Goal: Task Accomplishment & Management: Complete application form

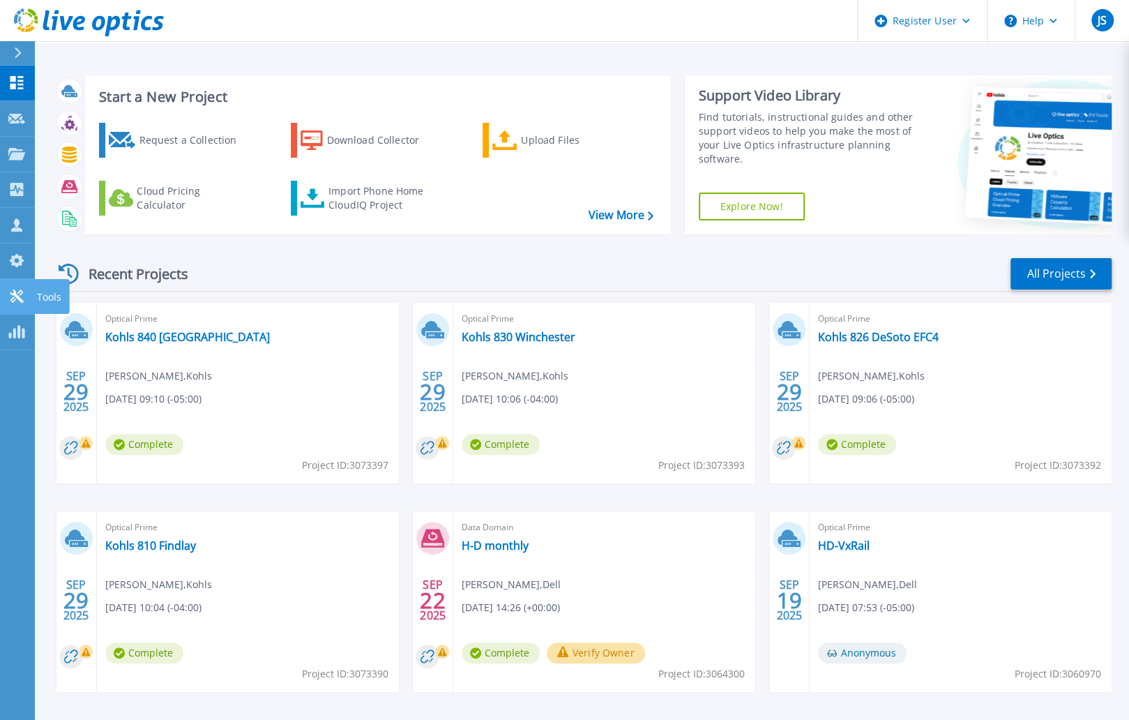
click at [20, 291] on icon at bounding box center [16, 295] width 13 height 13
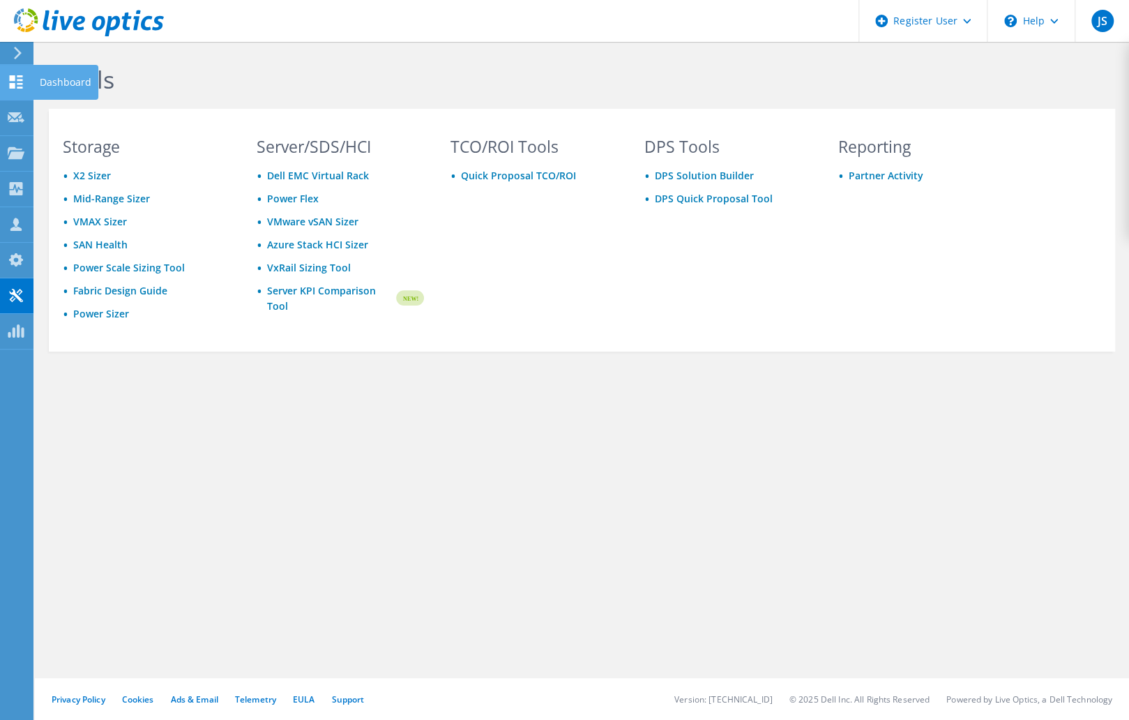
click at [17, 76] on use at bounding box center [16, 81] width 13 height 13
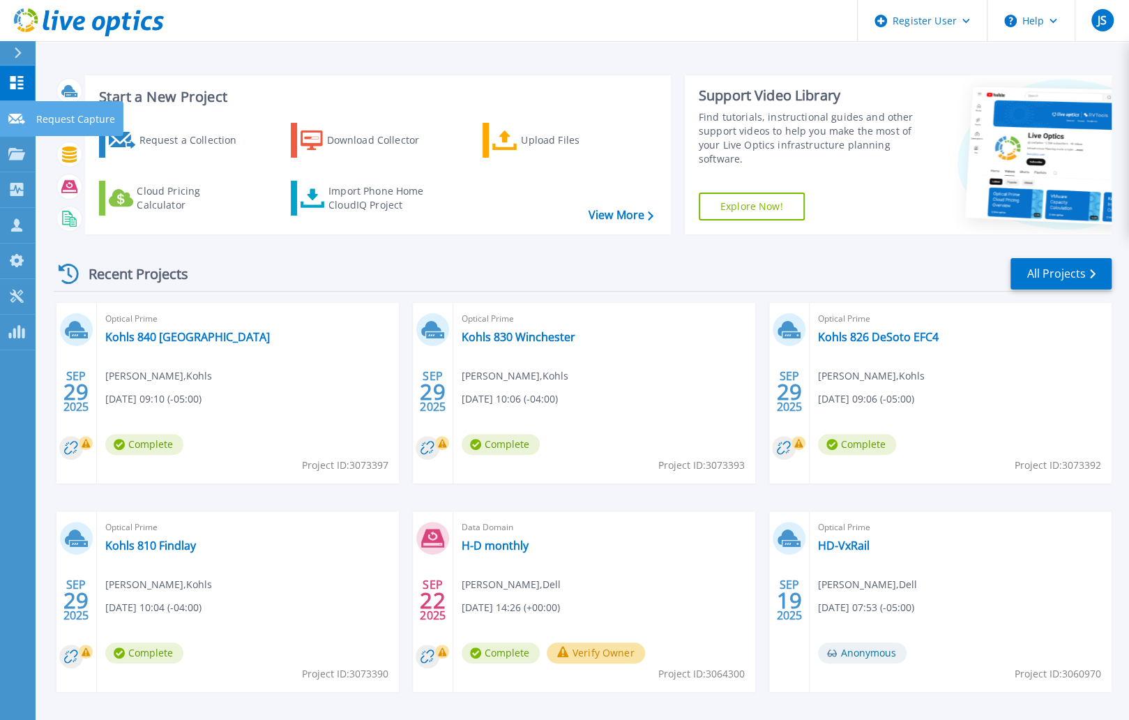
click at [18, 116] on icon at bounding box center [16, 119] width 17 height 10
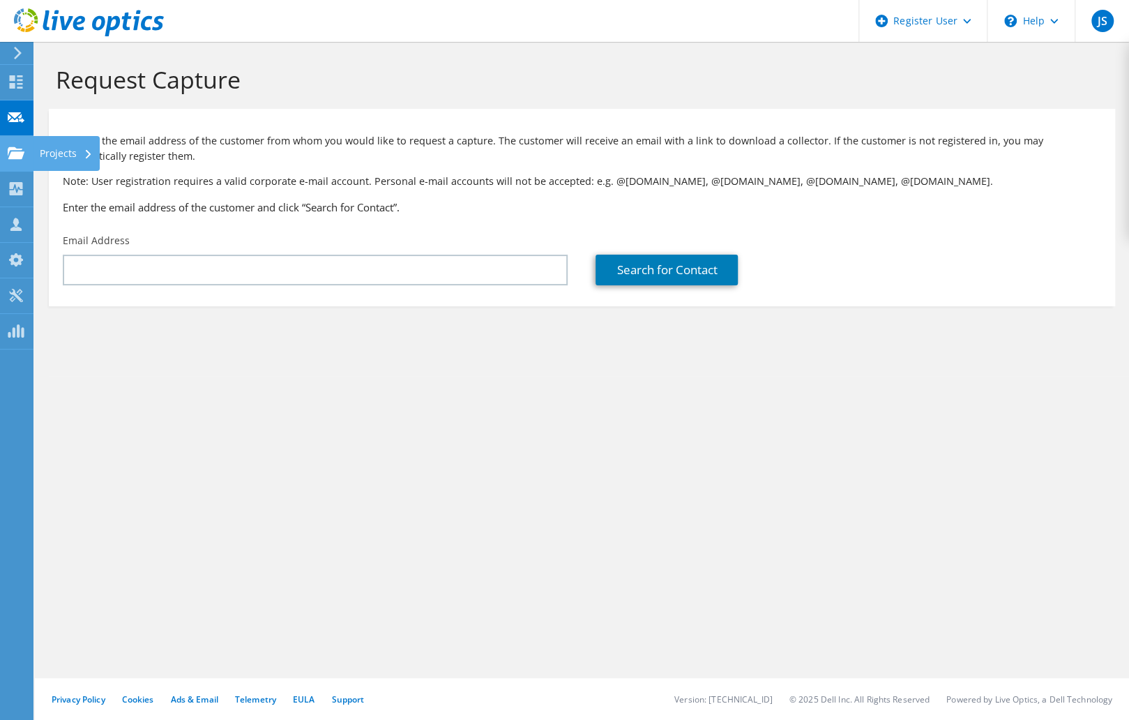
click at [17, 150] on icon at bounding box center [16, 152] width 17 height 13
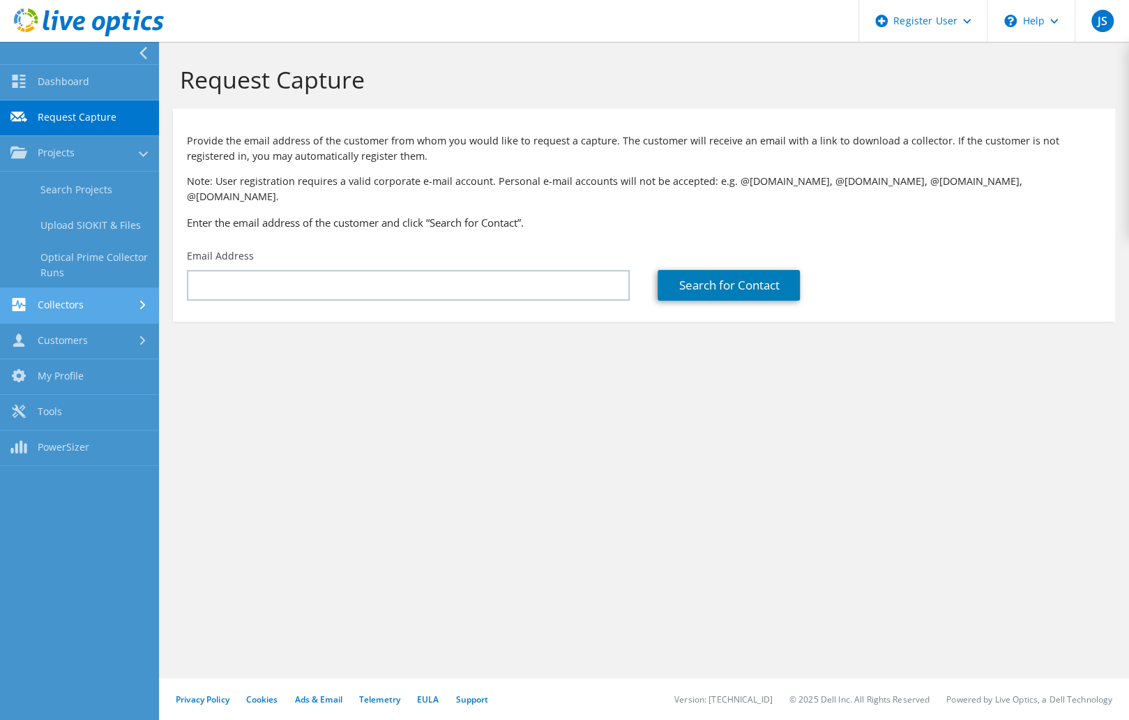
click at [24, 306] on use at bounding box center [19, 304] width 13 height 13
click at [50, 294] on link "Data Domain Local Summary" at bounding box center [79, 300] width 159 height 45
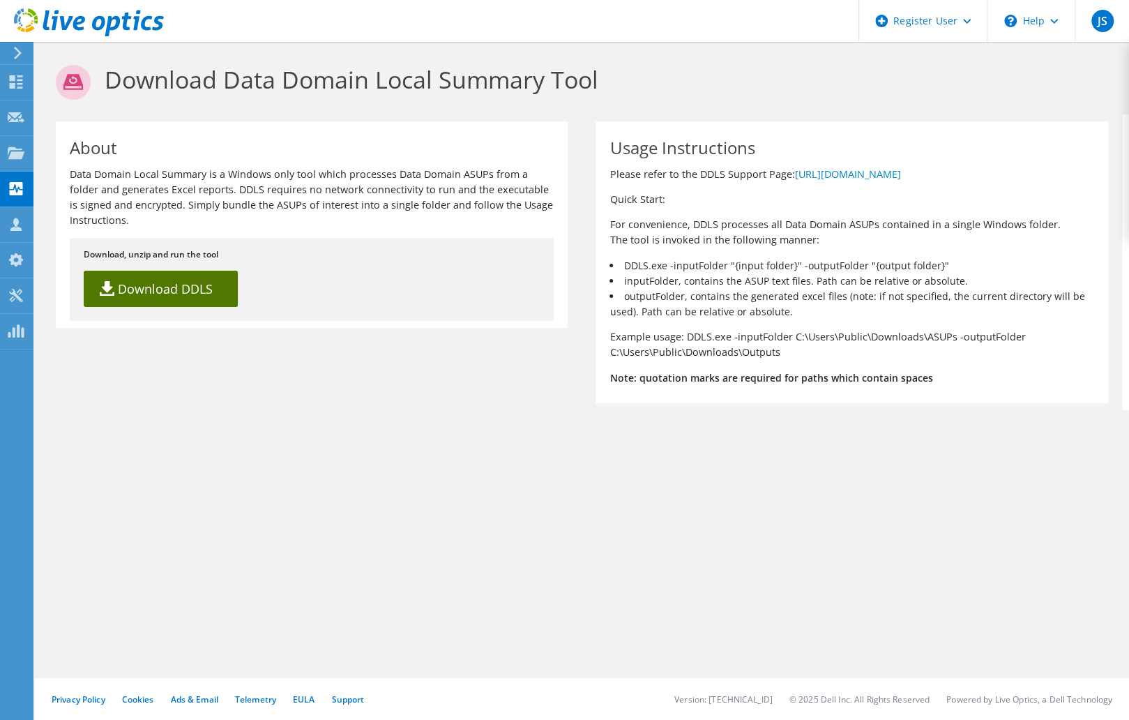
click at [169, 290] on link "Download DDLS" at bounding box center [161, 289] width 154 height 36
click at [22, 225] on icon at bounding box center [16, 224] width 17 height 13
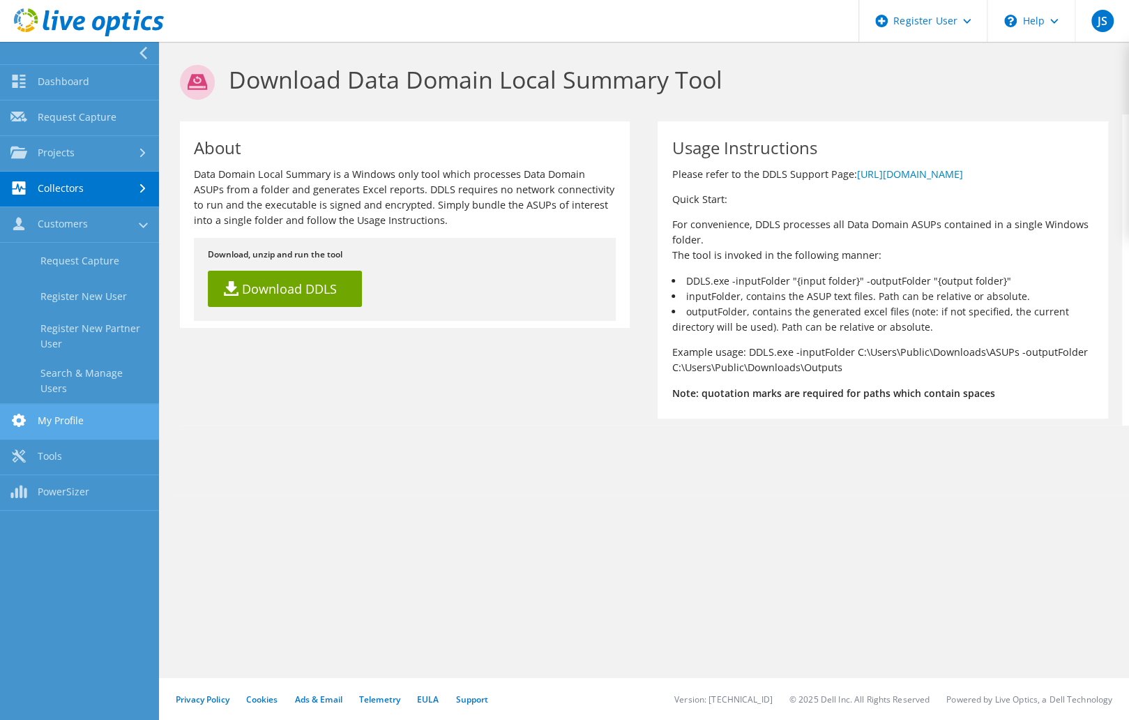
click at [52, 412] on link "My Profile" at bounding box center [79, 422] width 159 height 36
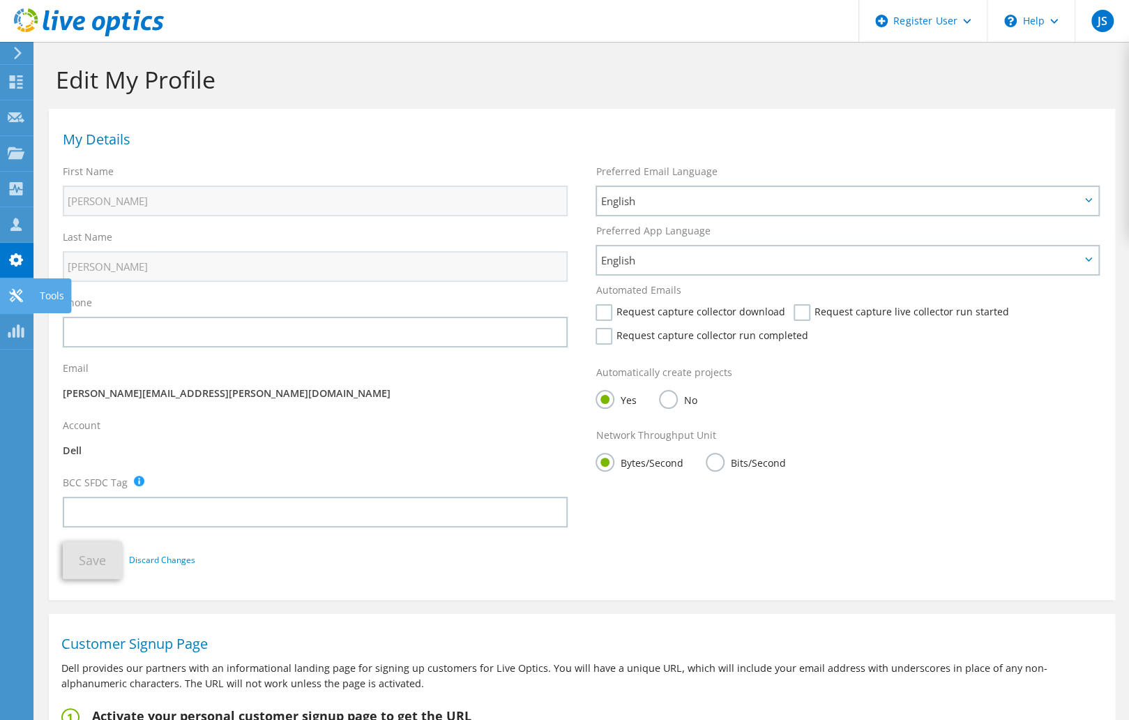
click at [20, 294] on use at bounding box center [15, 295] width 13 height 13
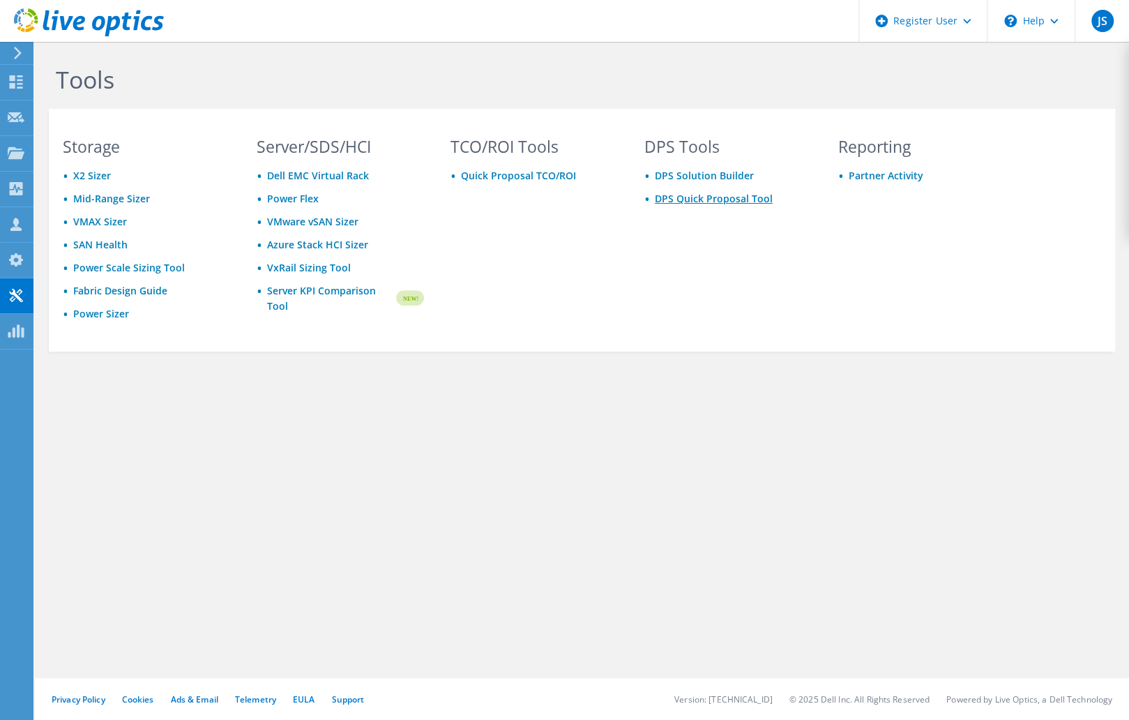
click at [695, 200] on link "DPS Quick Proposal Tool" at bounding box center [714, 198] width 118 height 13
click at [524, 176] on link "Quick Proposal TCO/ROI" at bounding box center [518, 175] width 115 height 13
click at [22, 159] on icon at bounding box center [16, 152] width 17 height 13
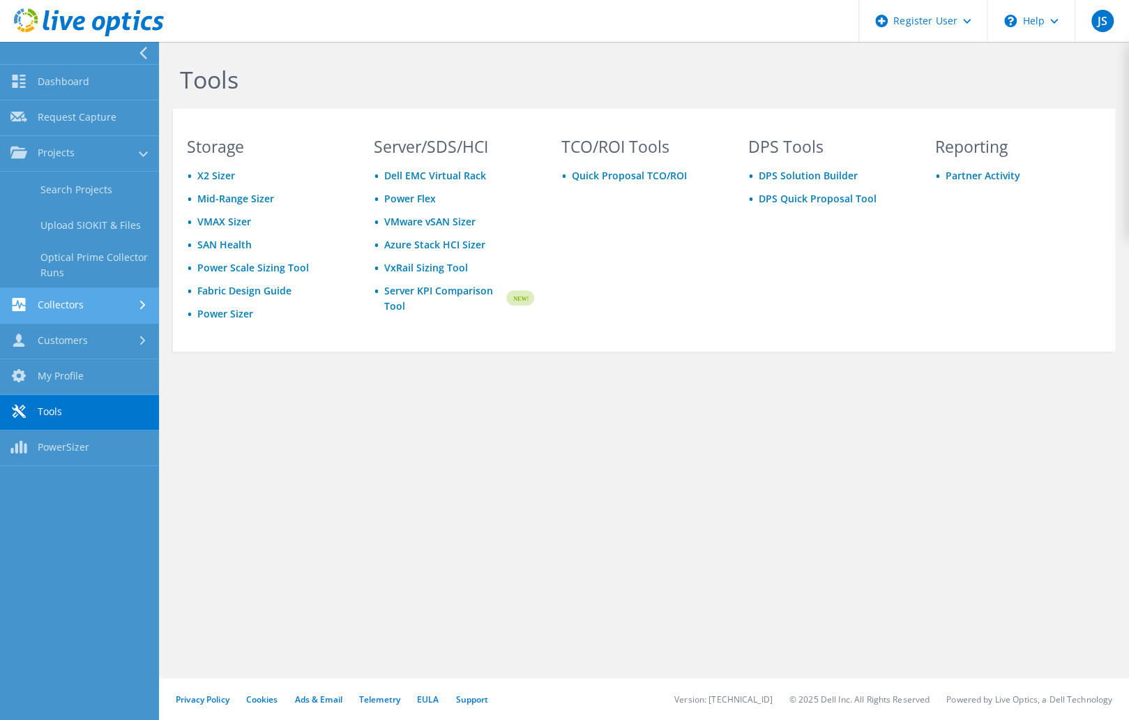
click at [58, 306] on link "Collectors" at bounding box center [79, 306] width 159 height 36
click at [78, 291] on link "Data Domain Local Summary" at bounding box center [79, 300] width 159 height 45
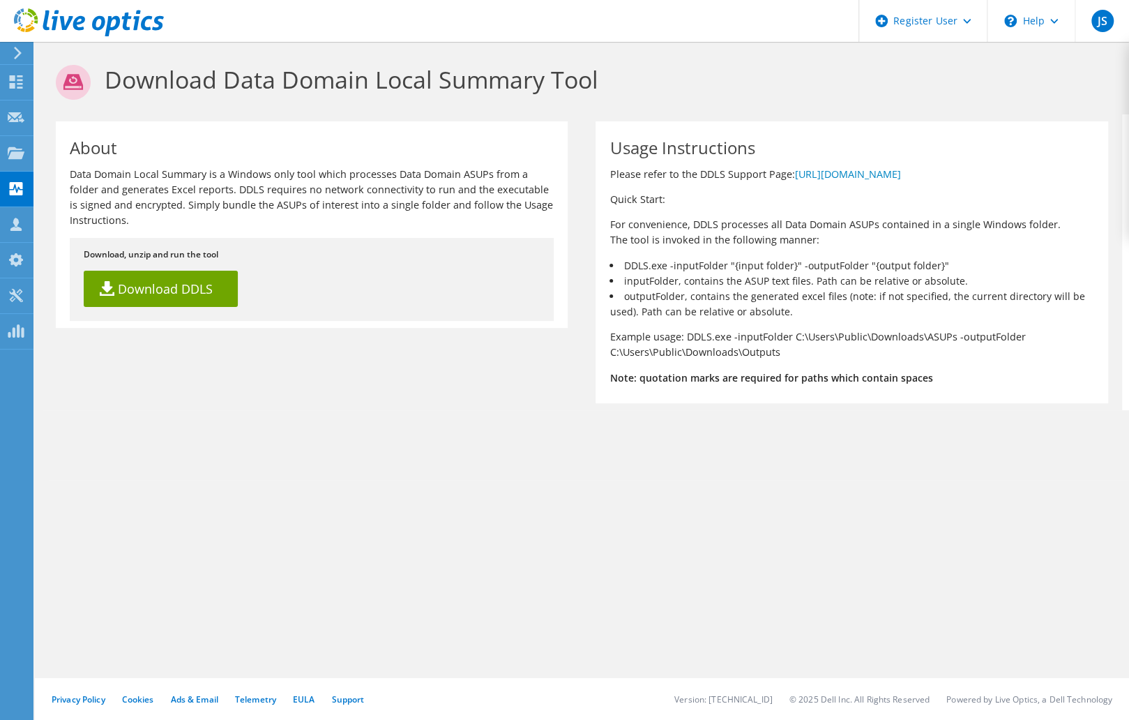
click at [43, 20] on icon at bounding box center [89, 22] width 150 height 29
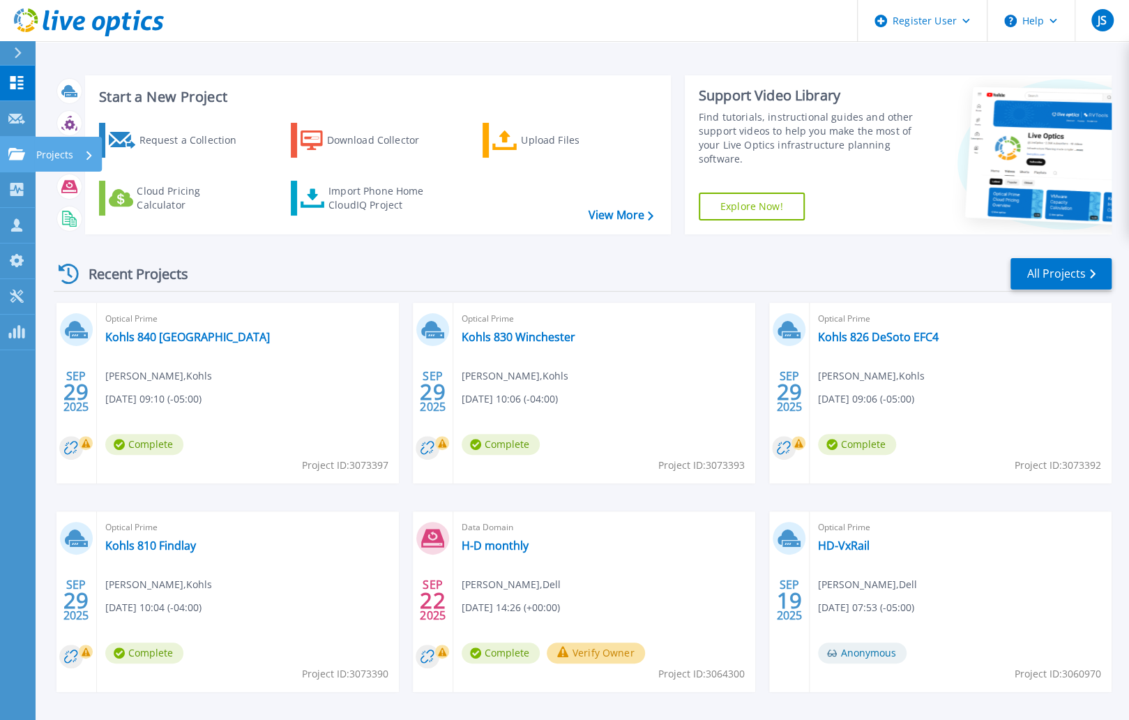
click at [17, 150] on icon at bounding box center [16, 154] width 17 height 12
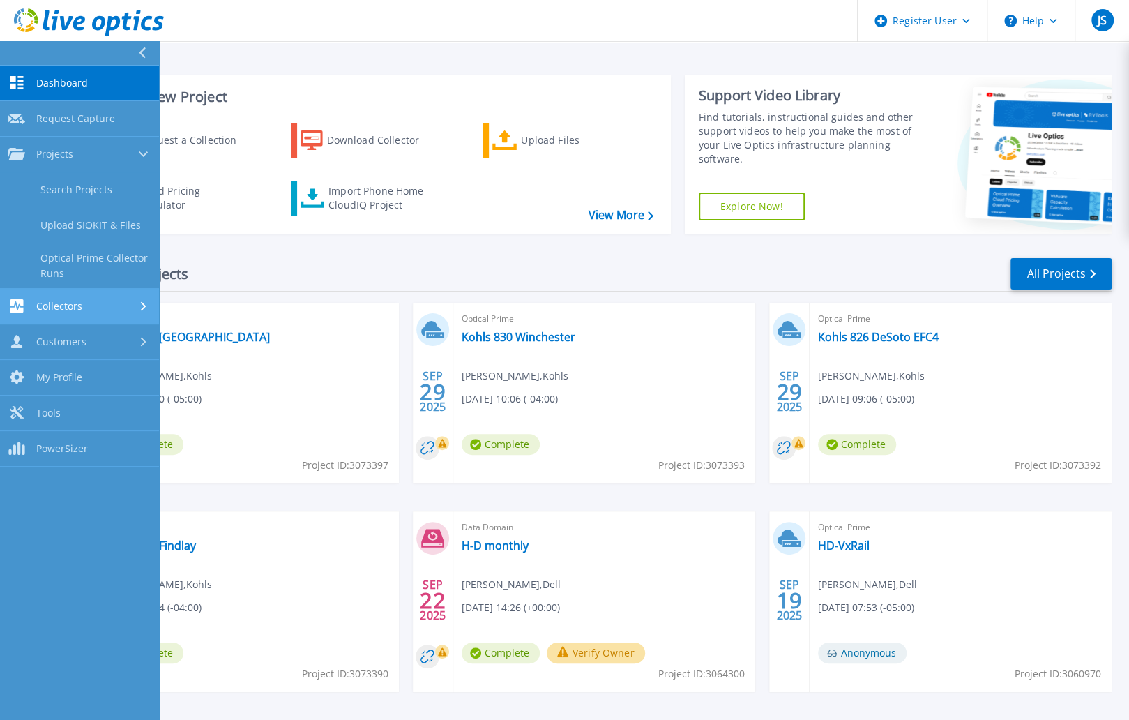
click at [39, 301] on span "Collectors" at bounding box center [59, 306] width 46 height 13
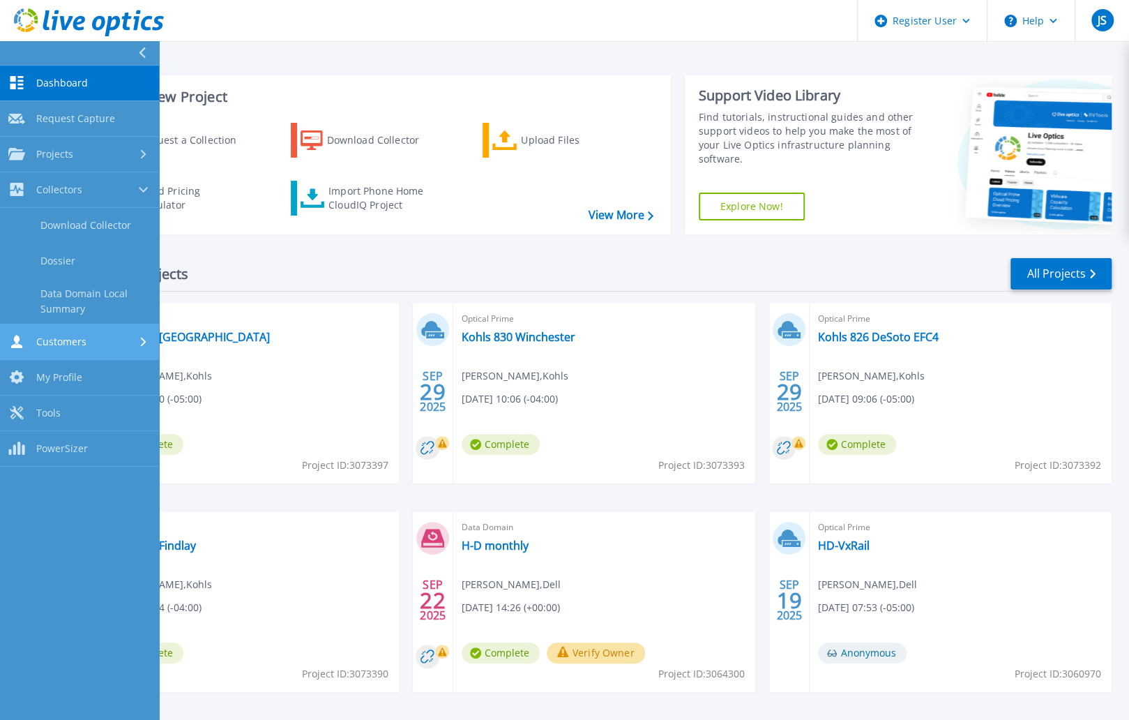
click at [57, 330] on link "Customers Customers" at bounding box center [79, 342] width 159 height 36
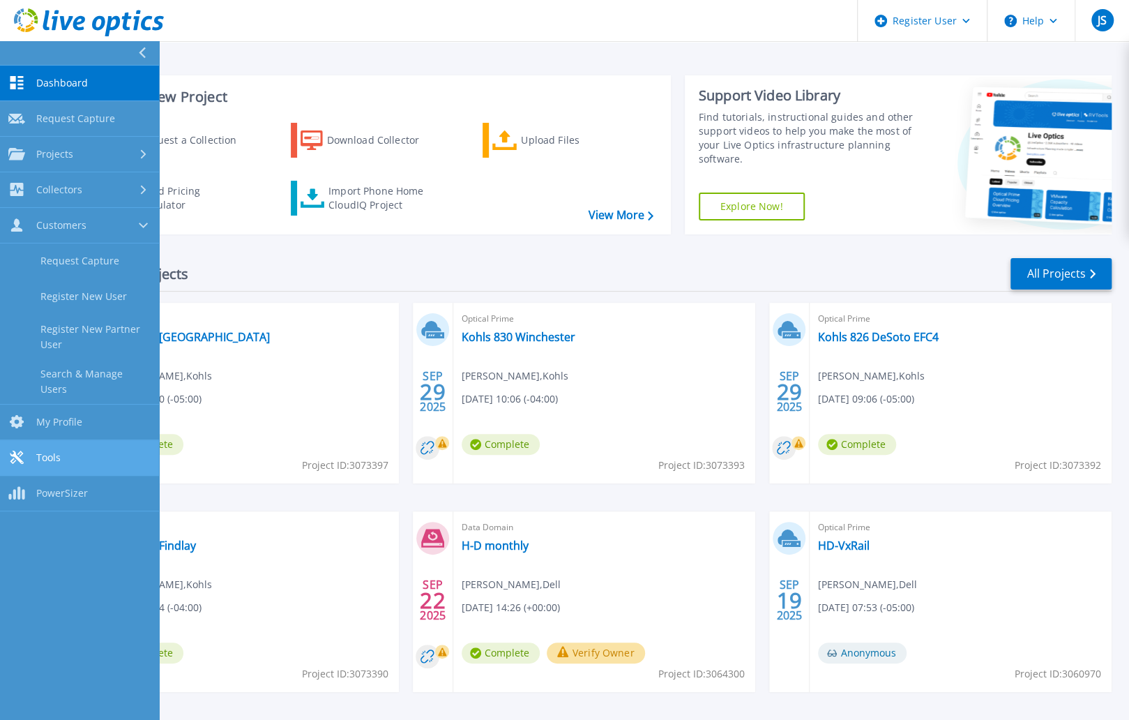
click at [42, 451] on span "Tools" at bounding box center [48, 457] width 24 height 13
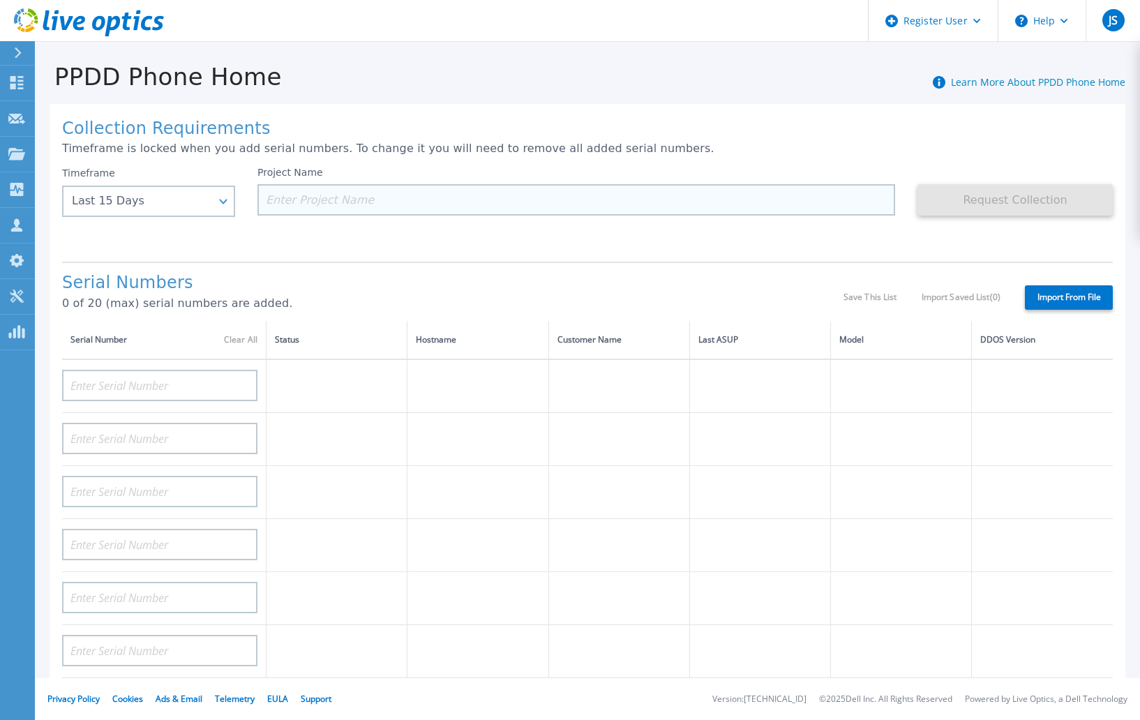
click at [312, 202] on input at bounding box center [576, 199] width 638 height 31
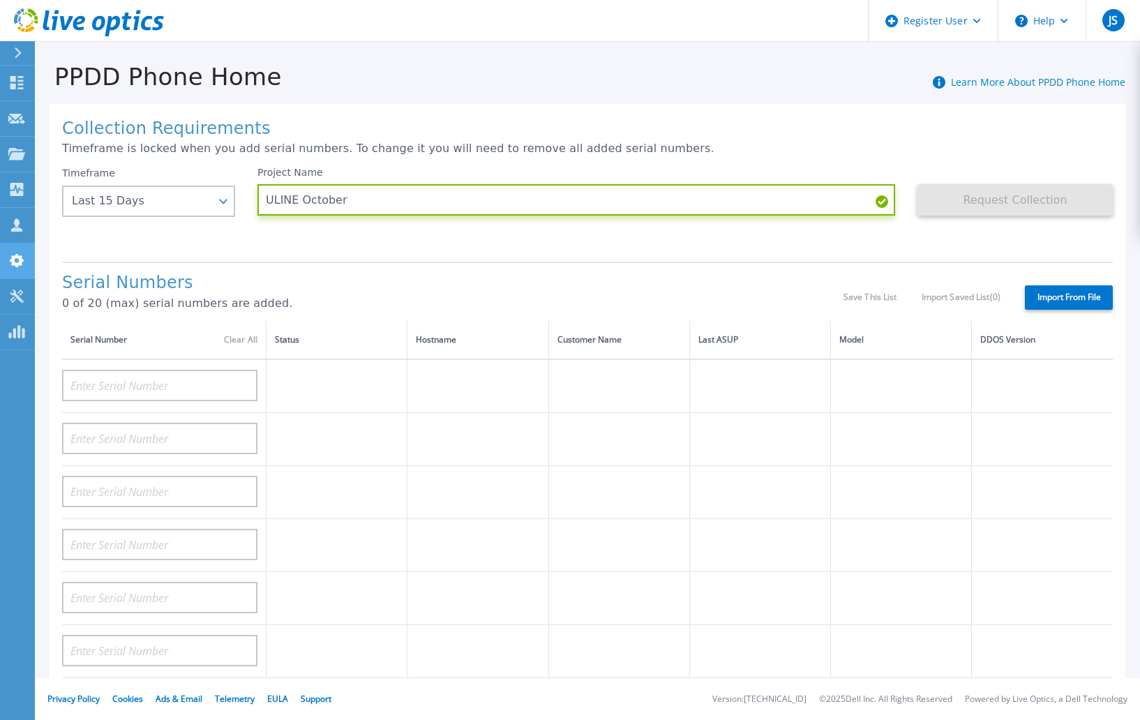
type input "ULINE October"
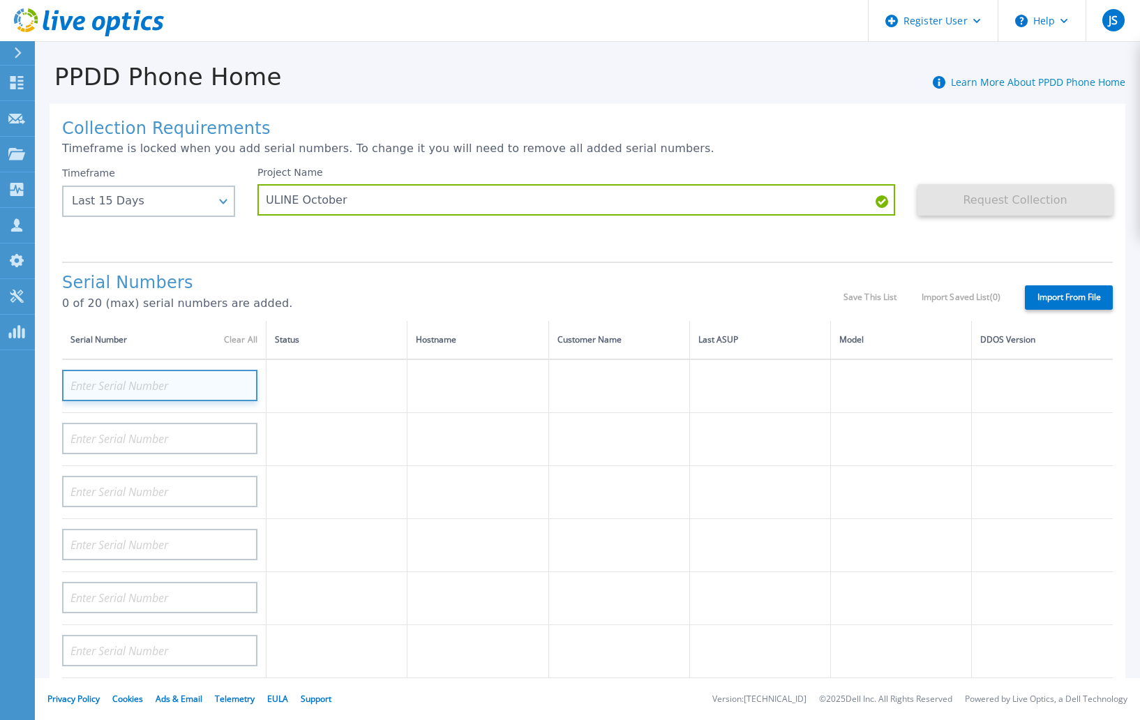
click at [93, 390] on input at bounding box center [159, 385] width 195 height 31
paste input "APX00223504477"
type input "APX00223504477"
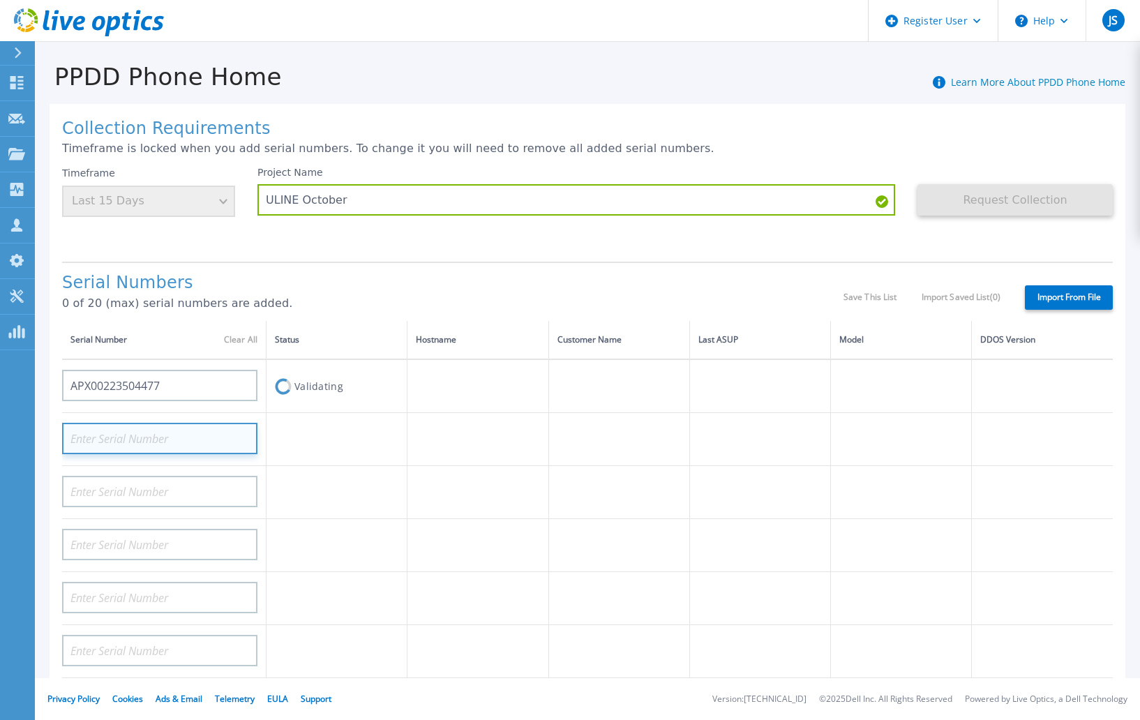
click at [113, 437] on input at bounding box center [159, 438] width 195 height 31
paste input "APX00223504476"
type input "APX00223504476"
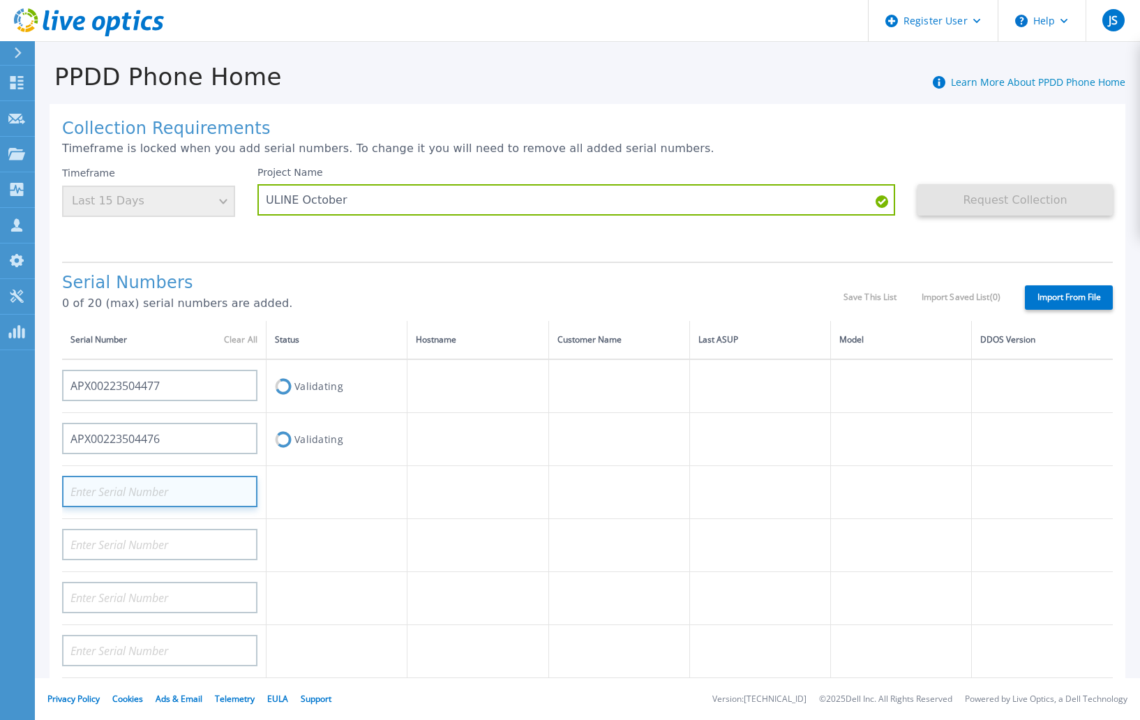
click at [102, 483] on input at bounding box center [159, 491] width 195 height 31
paste input "APX00223103400"
type input "APX00223103400"
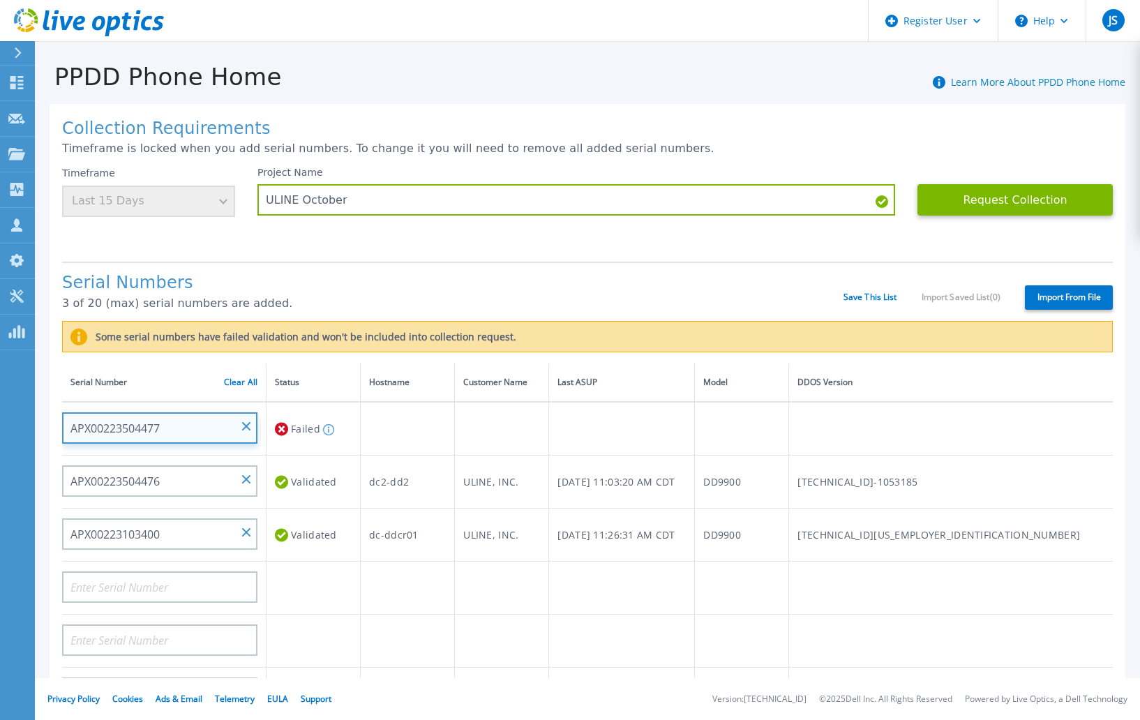
click at [178, 425] on input "APX00223504477" at bounding box center [159, 427] width 195 height 31
drag, startPoint x: 165, startPoint y: 427, endPoint x: 47, endPoint y: 429, distance: 117.2
click at [47, 429] on div "Collection Requirements Timeframe is locked when you add serial numbers. To cha…" at bounding box center [587, 513] width 1105 height 845
click at [151, 421] on input "APX00223504477" at bounding box center [159, 427] width 195 height 31
click at [160, 422] on input "APX00223504477" at bounding box center [159, 427] width 195 height 31
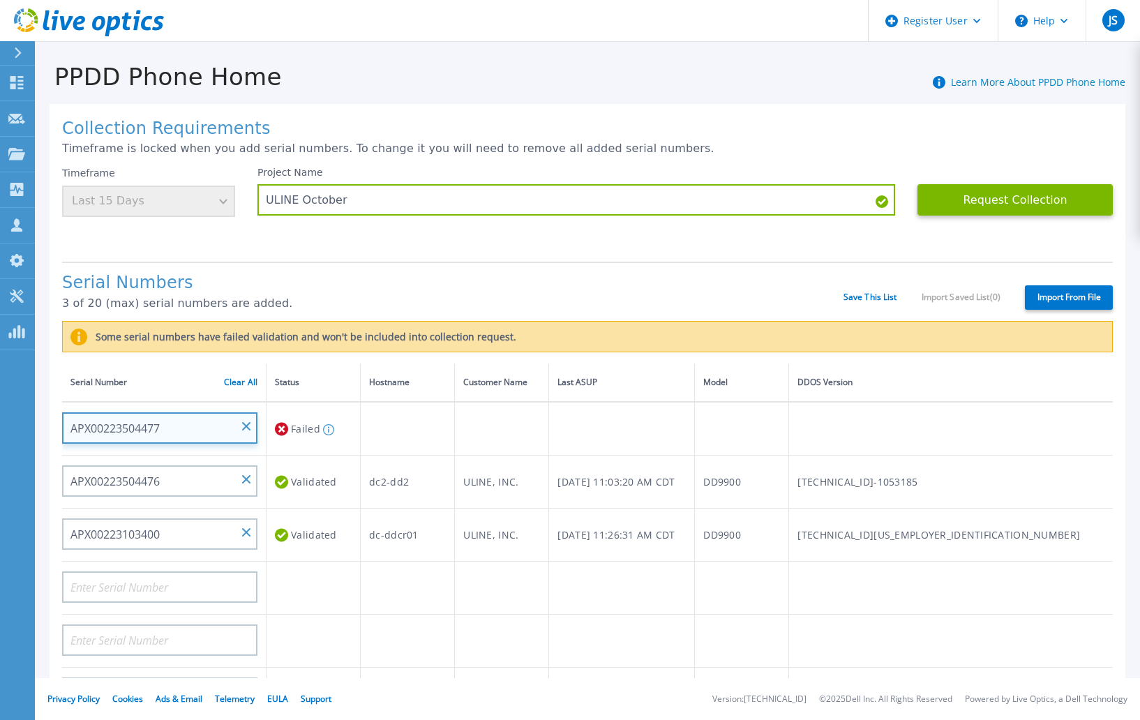
click at [167, 426] on input "APX00223504477" at bounding box center [159, 427] width 195 height 31
click at [132, 432] on input "APX00223504477" at bounding box center [159, 427] width 195 height 31
click at [139, 210] on div "Timeframe Last 15 Days" at bounding box center [148, 192] width 173 height 50
click at [166, 427] on input "APX00223504477" at bounding box center [159, 427] width 195 height 31
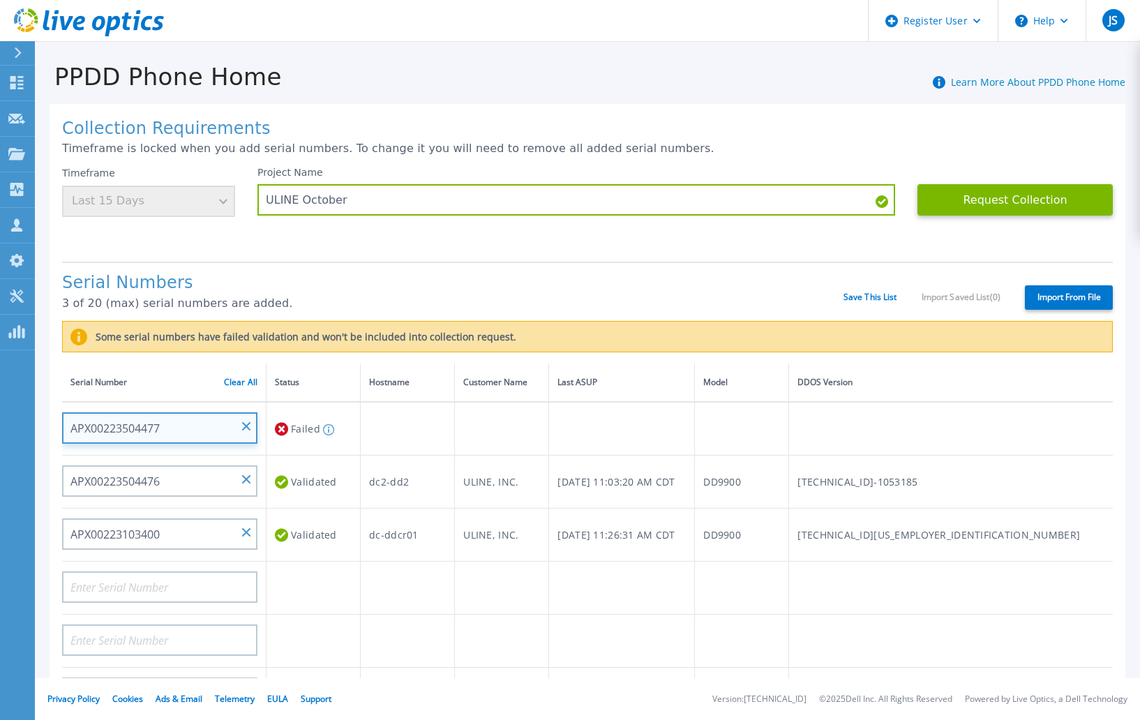
click at [166, 427] on input "APX00223504477" at bounding box center [159, 427] width 195 height 31
click at [170, 429] on input "APX00223504477" at bounding box center [159, 427] width 195 height 31
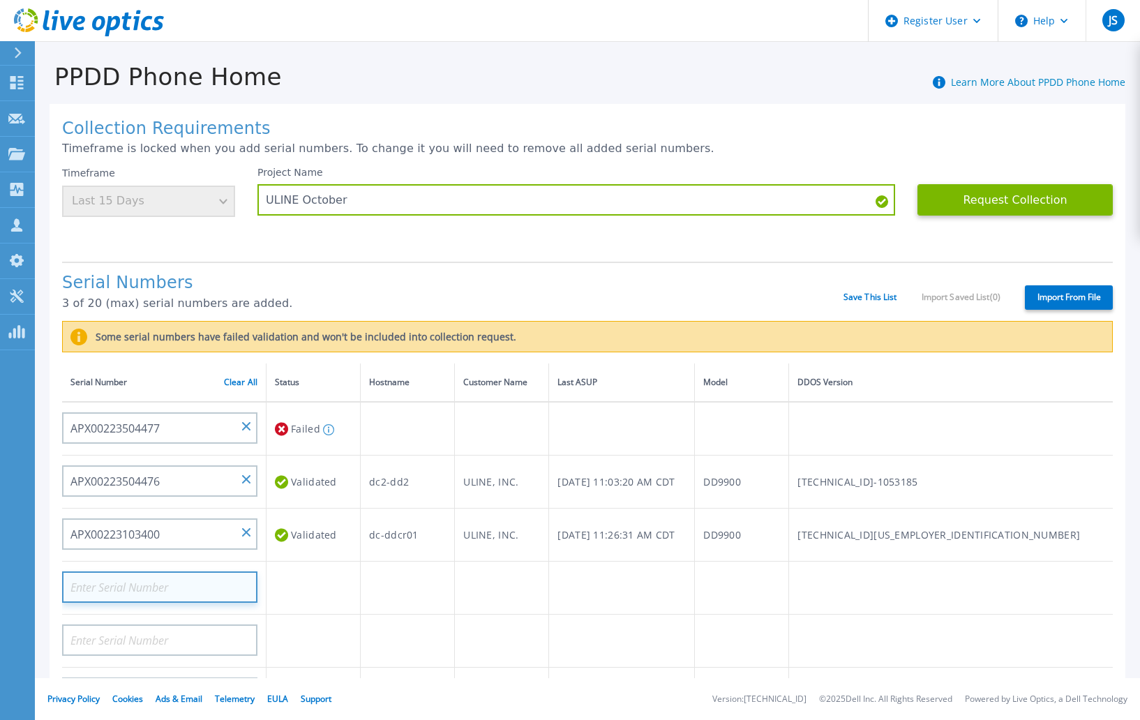
click at [169, 581] on input at bounding box center [159, 586] width 195 height 31
click at [281, 430] on icon at bounding box center [281, 429] width 13 height 17
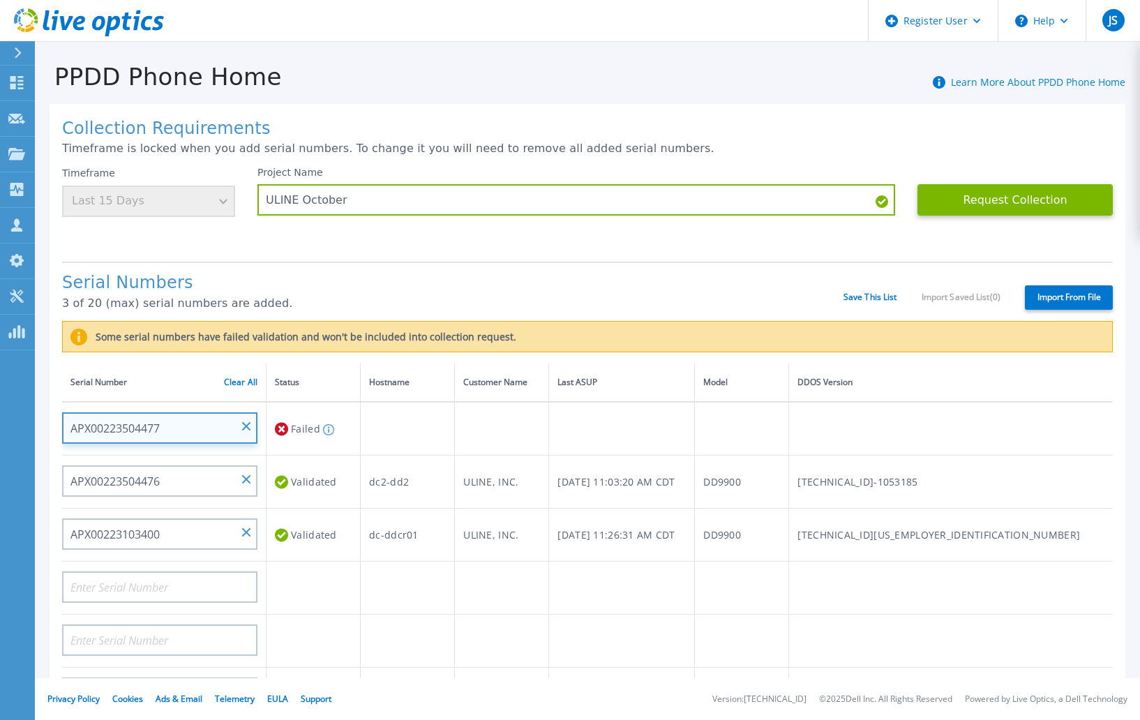
click at [177, 428] on input "APX00223504477" at bounding box center [159, 427] width 195 height 31
drag, startPoint x: 167, startPoint y: 429, endPoint x: 47, endPoint y: 435, distance: 120.8
click at [47, 435] on div "Collection Requirements Timeframe is locked when you add serial numbers. To cha…" at bounding box center [587, 513] width 1105 height 845
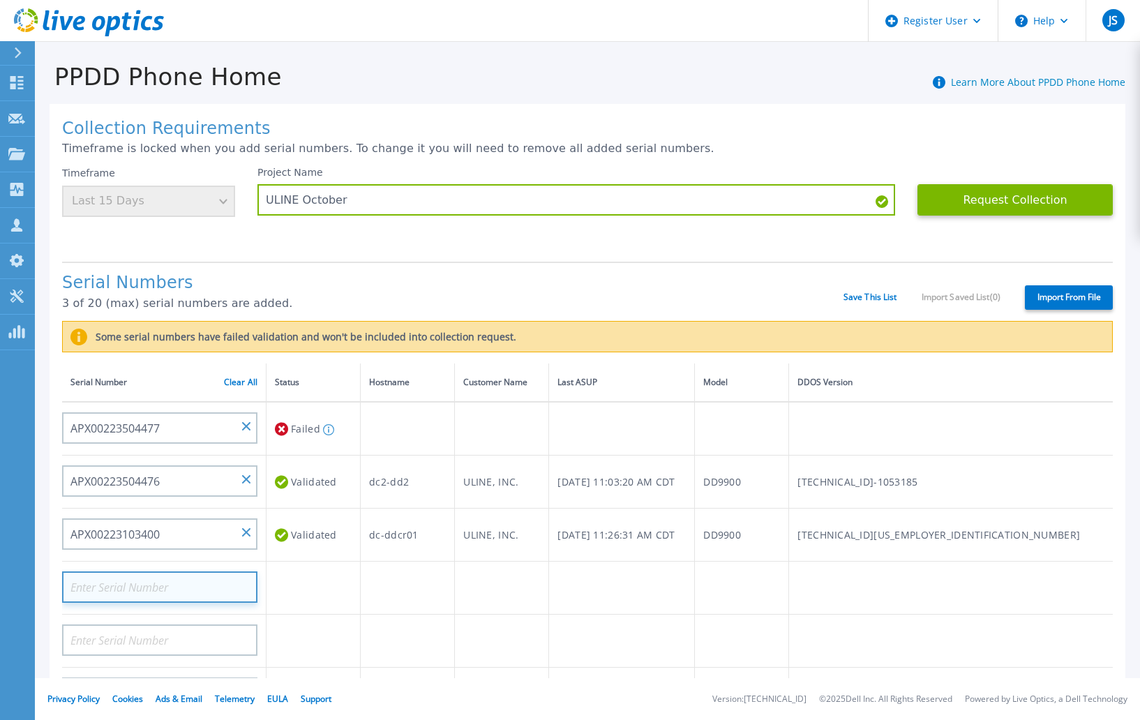
click at [102, 580] on input at bounding box center [159, 586] width 195 height 31
paste input "APX00223504477"
type input "APX00223504477"
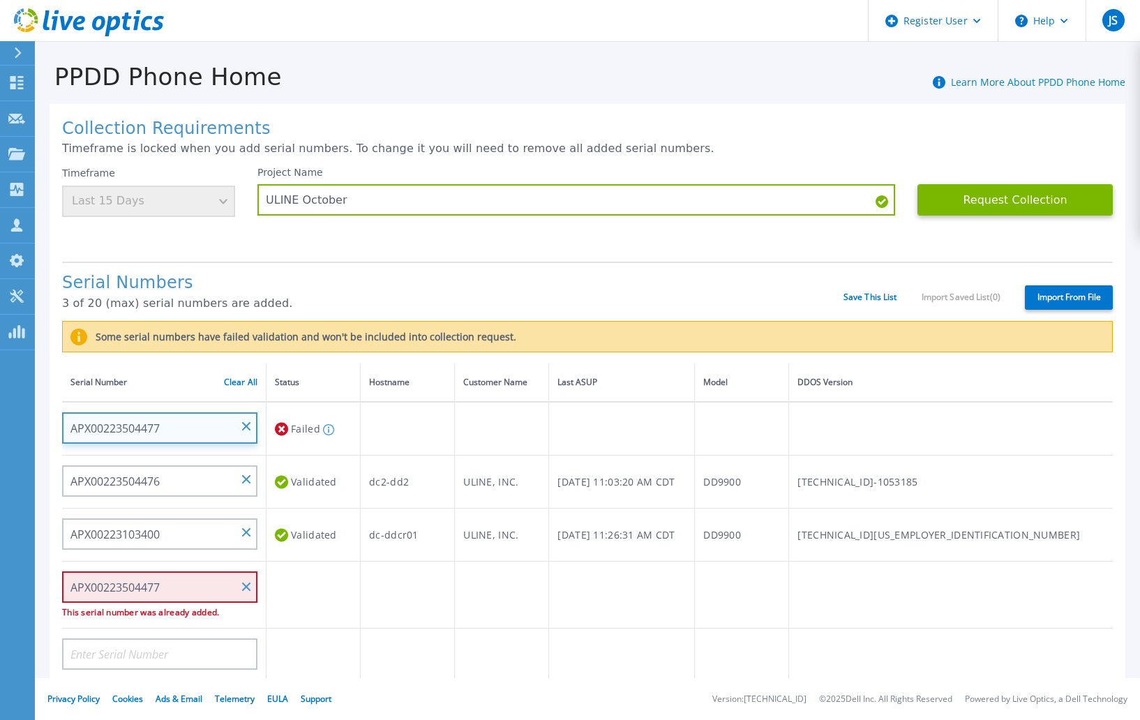
click at [167, 422] on input "APX00223504477" at bounding box center [159, 427] width 195 height 31
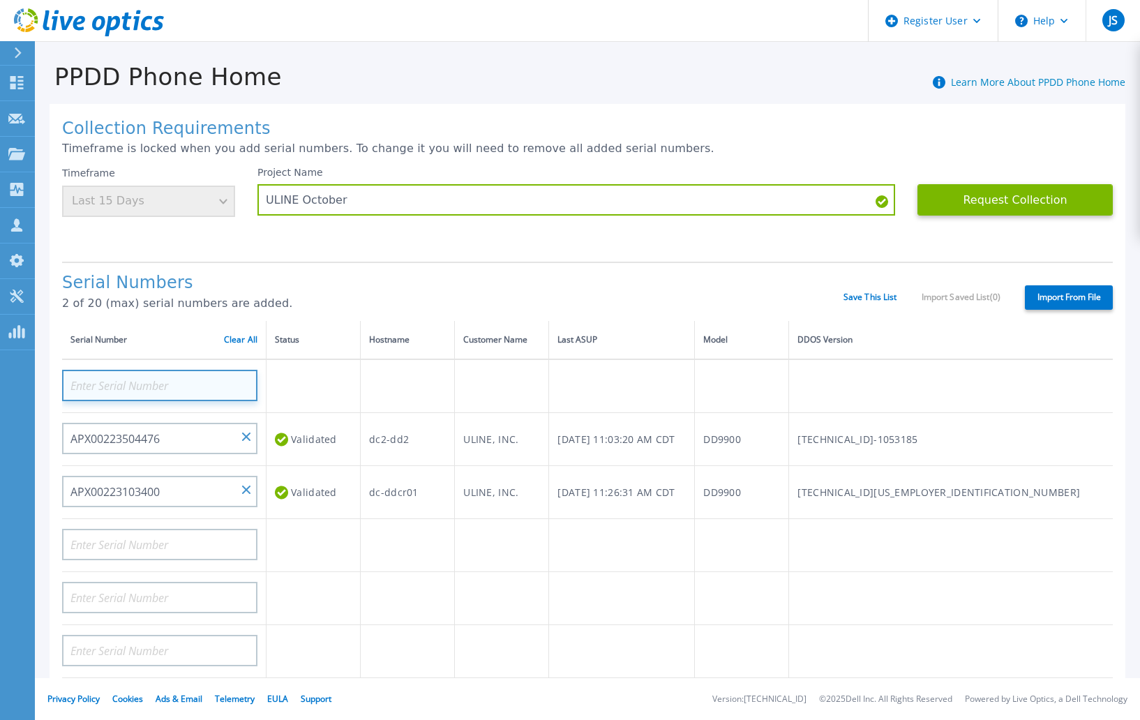
click at [137, 387] on input at bounding box center [159, 385] width 195 height 31
paste input "APX00223504477"
type input "APX00223504477"
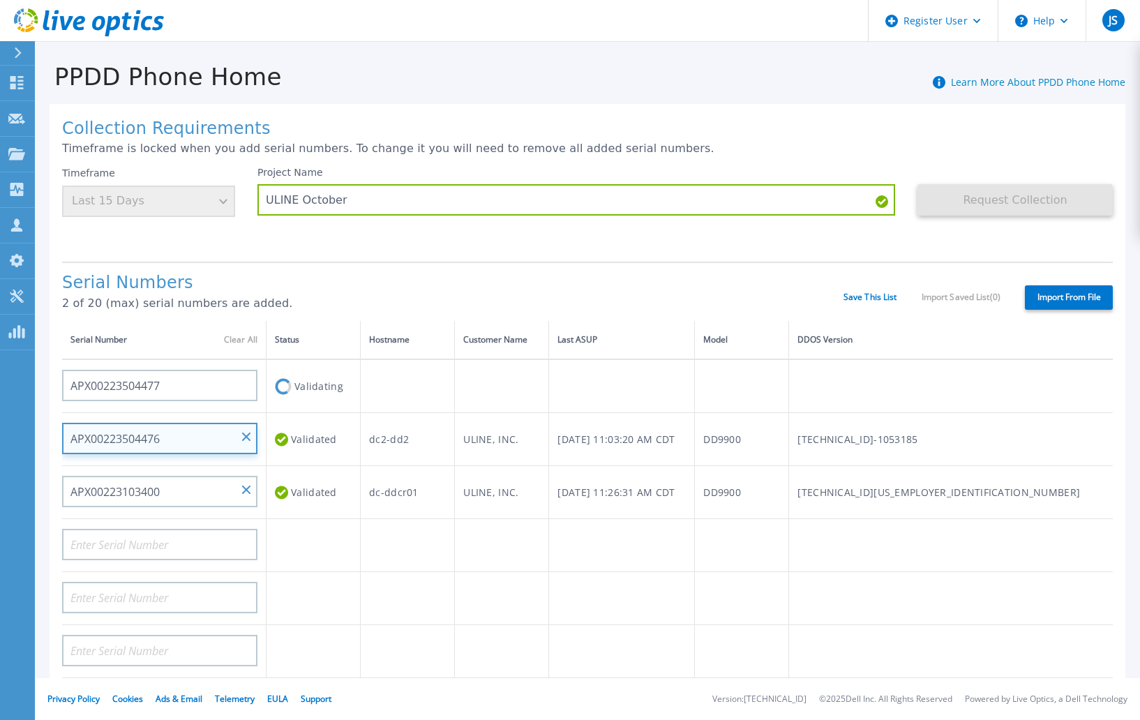
click at [169, 437] on input "APX00223504476" at bounding box center [159, 438] width 195 height 31
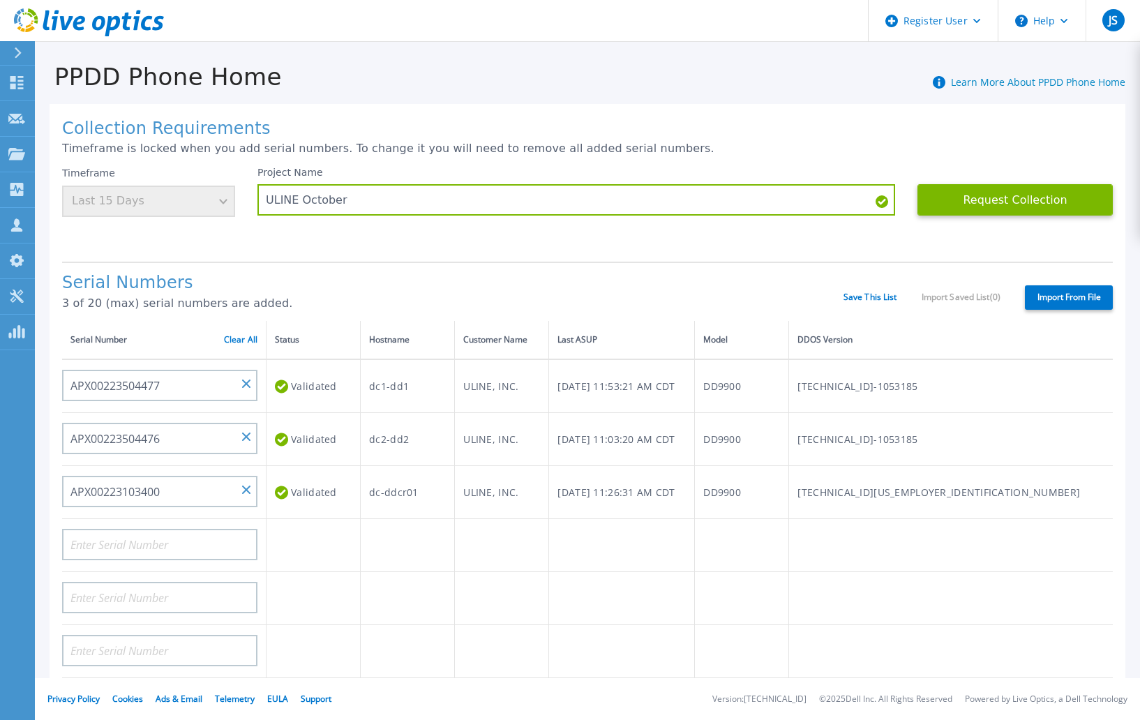
click at [222, 201] on div "Timeframe Last 15 Days" at bounding box center [148, 192] width 173 height 50
click at [963, 202] on button "Request Collection" at bounding box center [1014, 199] width 195 height 31
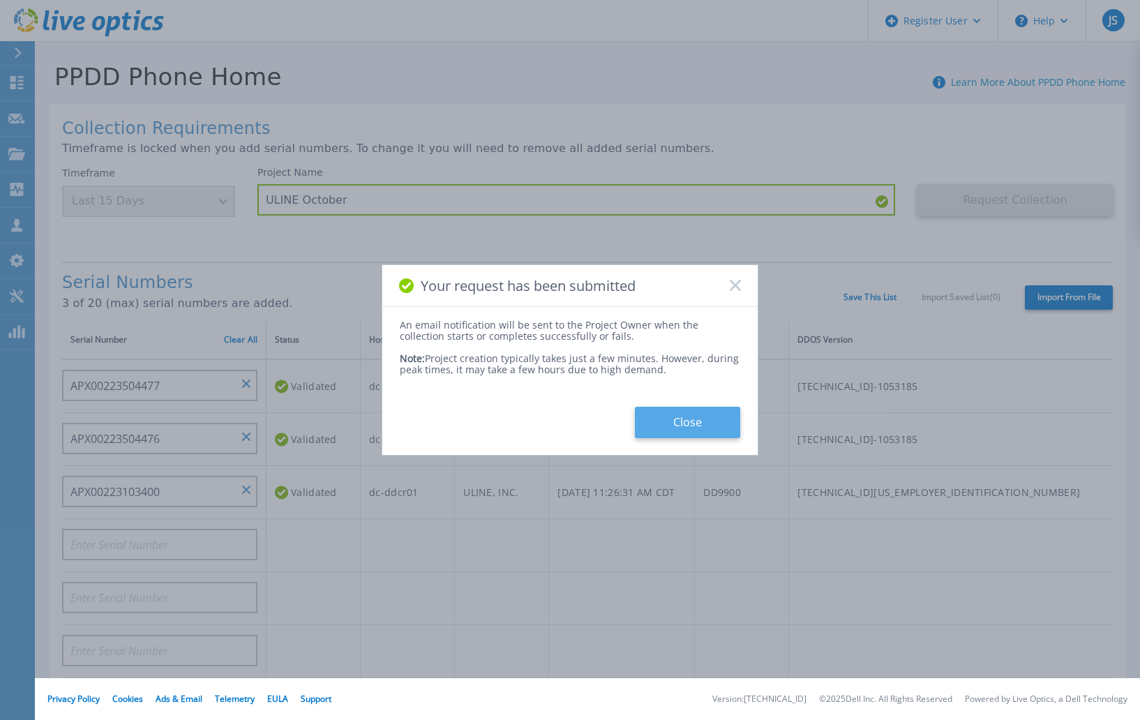
click at [723, 419] on button "Close" at bounding box center [687, 422] width 105 height 31
